Goal: Communication & Community: Answer question/provide support

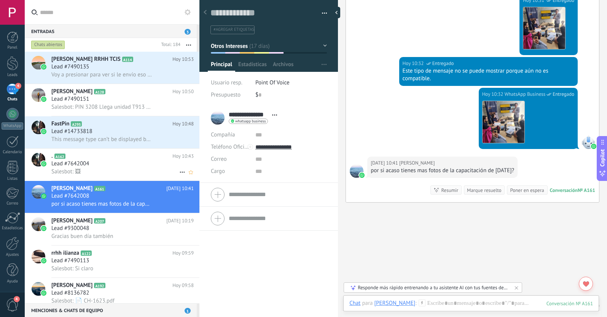
click at [107, 168] on div "Salesbot: 🖼" at bounding box center [122, 172] width 142 height 8
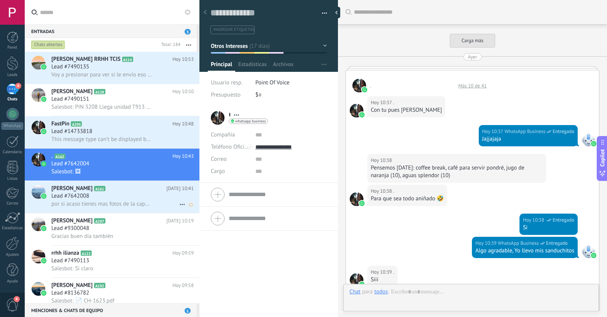
click at [179, 205] on icon at bounding box center [182, 204] width 9 height 9
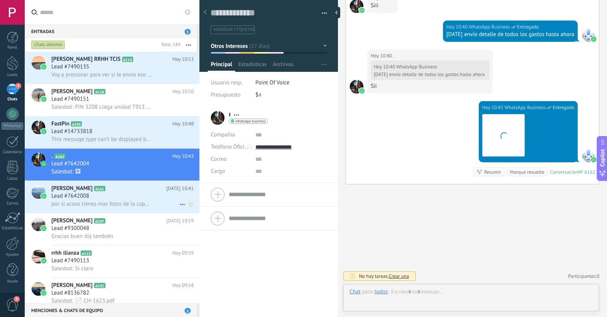
scroll to position [11, 0]
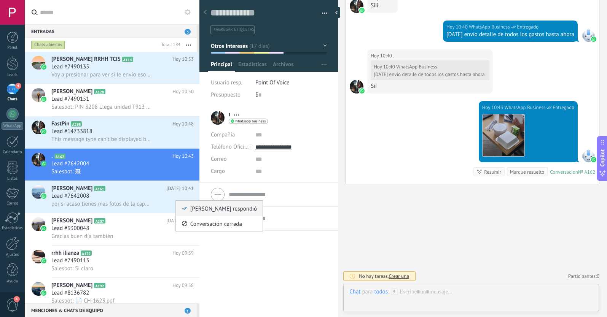
click at [184, 208] on icon at bounding box center [184, 208] width 5 height 5
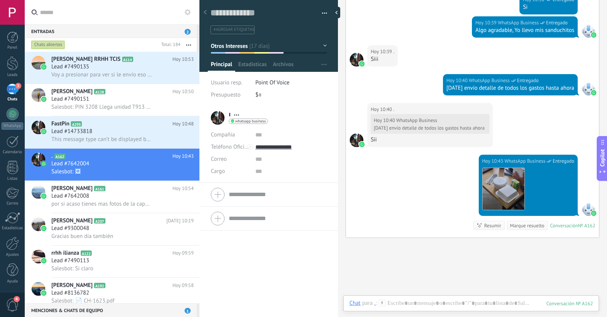
scroll to position [218, 0]
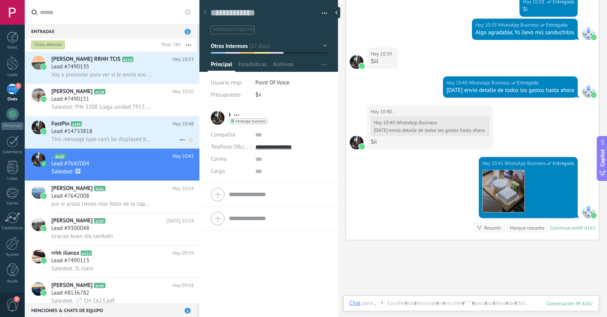
click at [135, 124] on h2 "FastPin A295" at bounding box center [111, 124] width 121 height 8
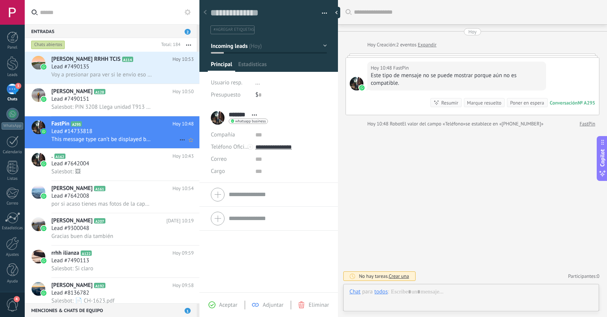
scroll to position [11, 0]
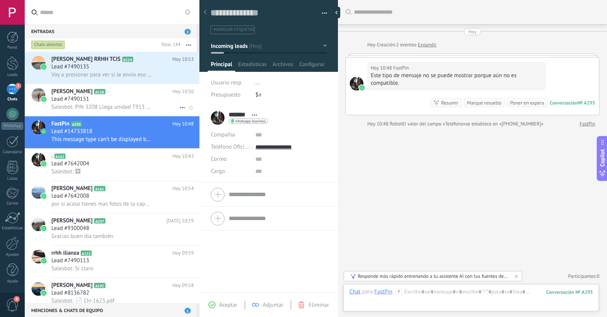
click at [129, 100] on div "Lead #7490151" at bounding box center [122, 99] width 142 height 8
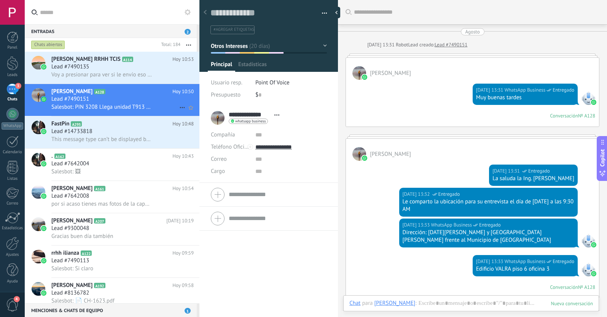
scroll to position [843, 0]
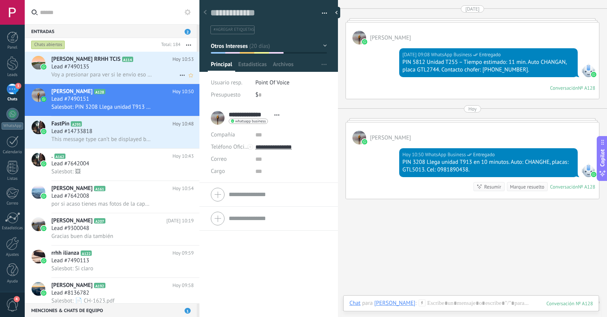
click at [140, 73] on span "Voy a presionar para ver si le envío eso [DATE]" at bounding box center [101, 74] width 100 height 7
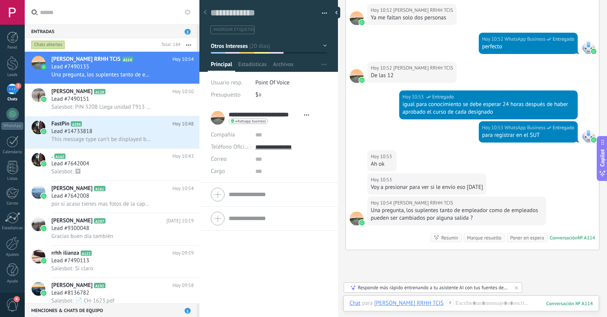
scroll to position [653, 0]
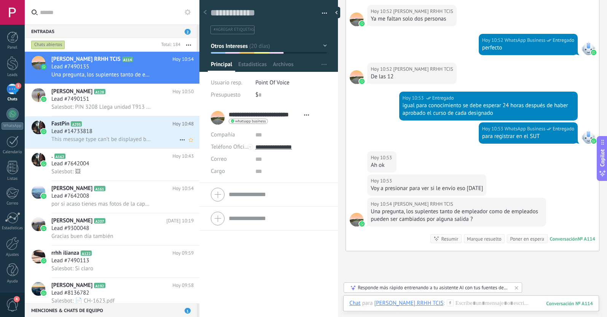
click at [180, 141] on icon at bounding box center [182, 139] width 9 height 9
click at [183, 146] on div "[PERSON_NAME] respondió" at bounding box center [218, 143] width 75 height 15
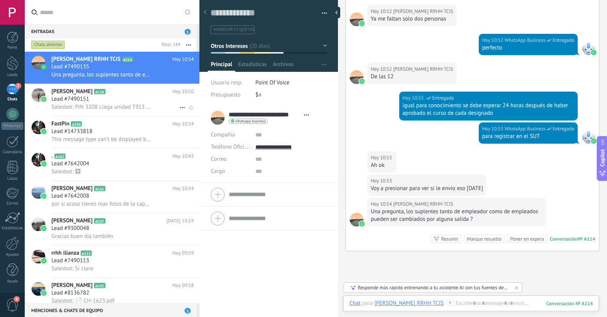
click at [121, 102] on div "Lead #7490151" at bounding box center [122, 99] width 142 height 8
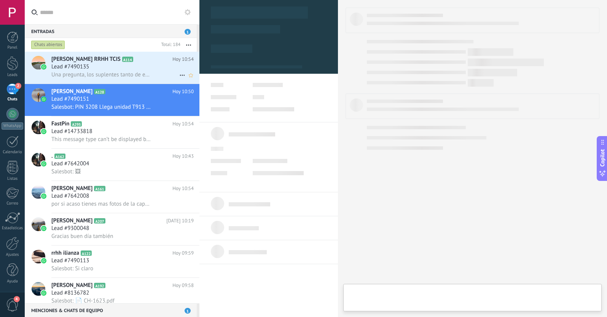
click at [108, 76] on span "Una pregunta, los suplentes tanto de empleador como de empleados pueden ser cam…" at bounding box center [101, 74] width 100 height 7
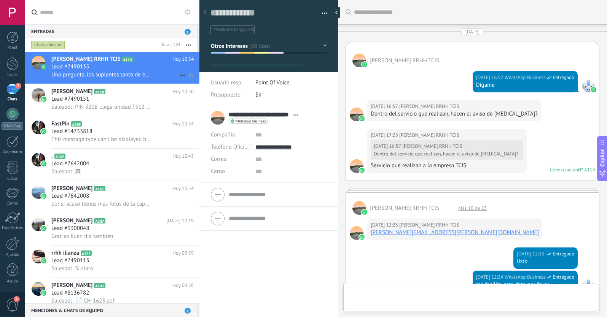
type textarea "**********"
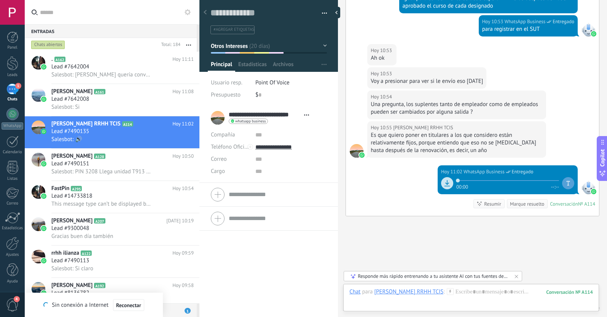
scroll to position [748, 0]
